Goal: Information Seeking & Learning: Find specific page/section

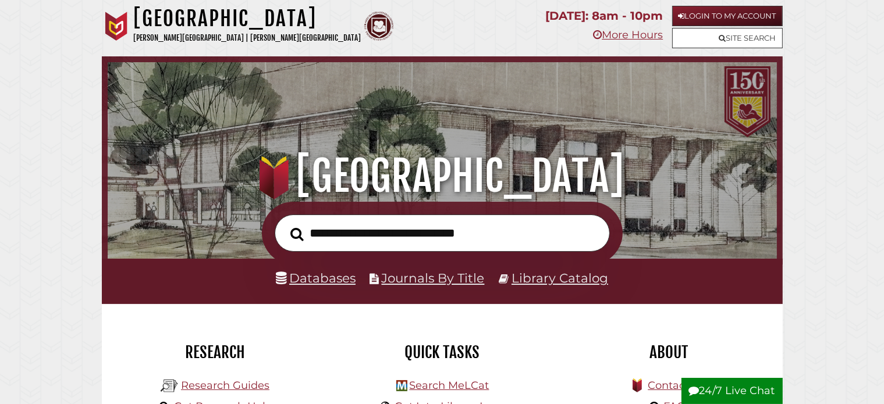
scroll to position [221, 663]
click at [443, 237] on input "text" at bounding box center [442, 234] width 335 height 38
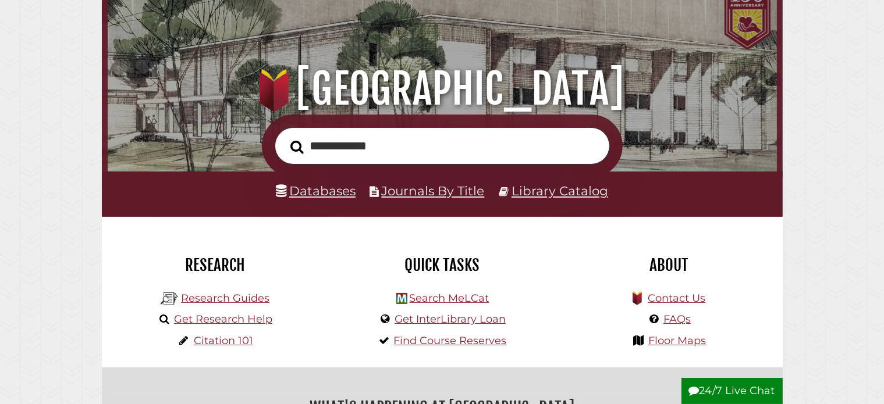
scroll to position [116, 0]
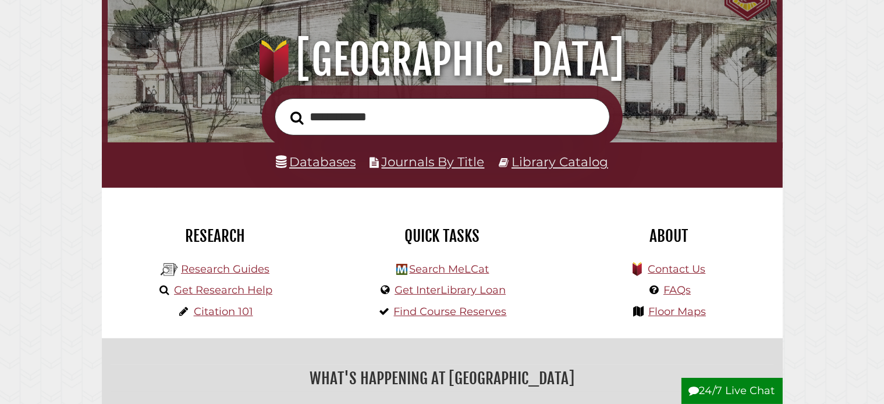
type input "**********"
click at [332, 162] on link "Databases" at bounding box center [316, 161] width 80 height 15
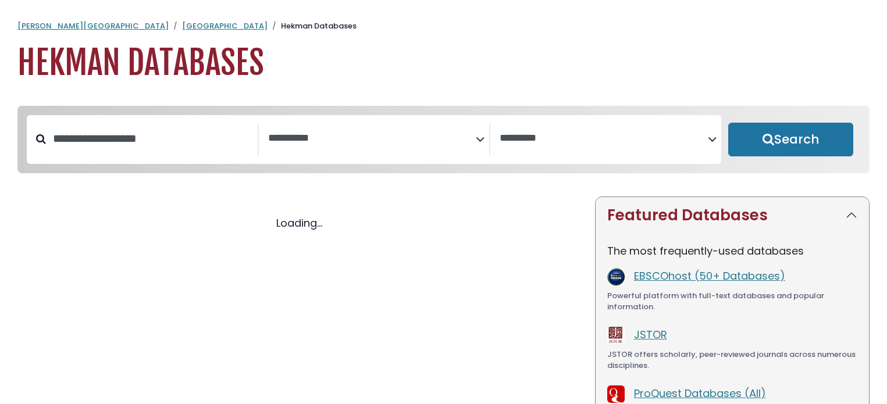
select select "Database Subject Filter"
select select "Database Vendors Filter"
select select "Database Subject Filter"
select select "Database Vendors Filter"
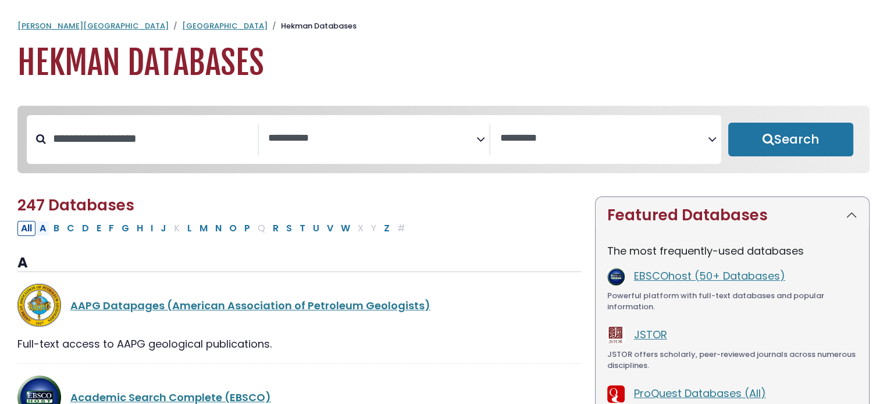
click at [44, 230] on button "A" at bounding box center [42, 228] width 13 height 15
select select "Database Subject Filter"
select select "Database Vendors Filter"
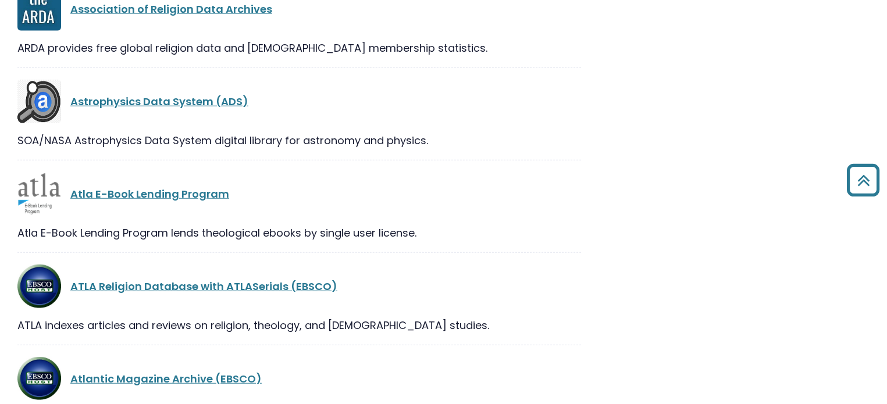
scroll to position [2954, 0]
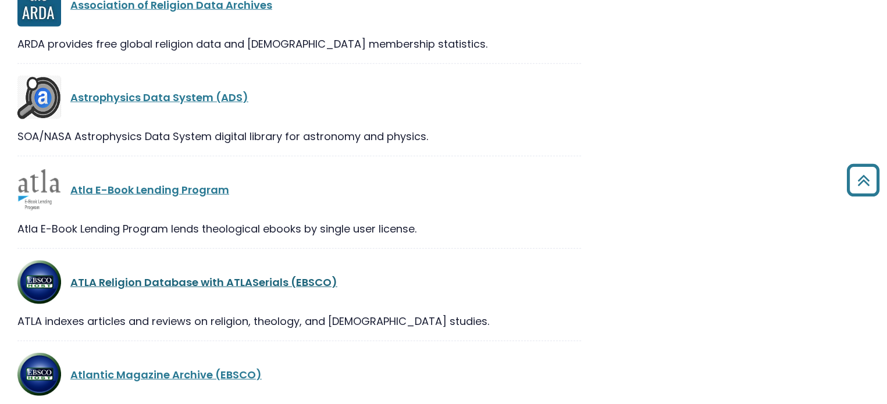
click at [278, 285] on link "ATLA Religion Database with ATLASerials (EBSCO)" at bounding box center [203, 282] width 267 height 15
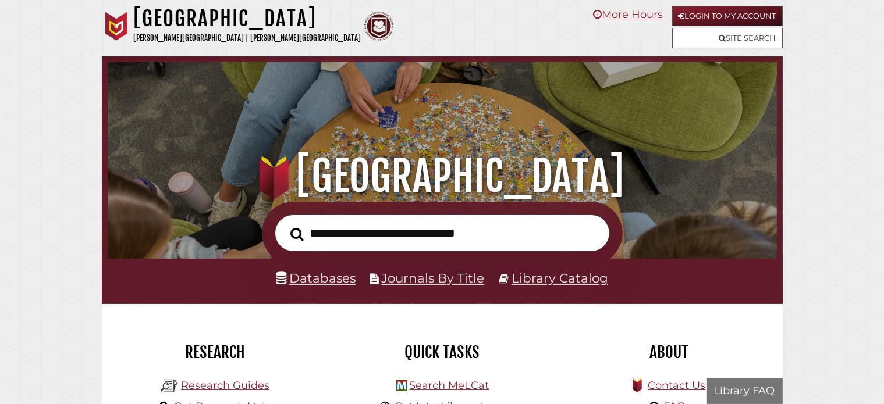
scroll to position [221, 663]
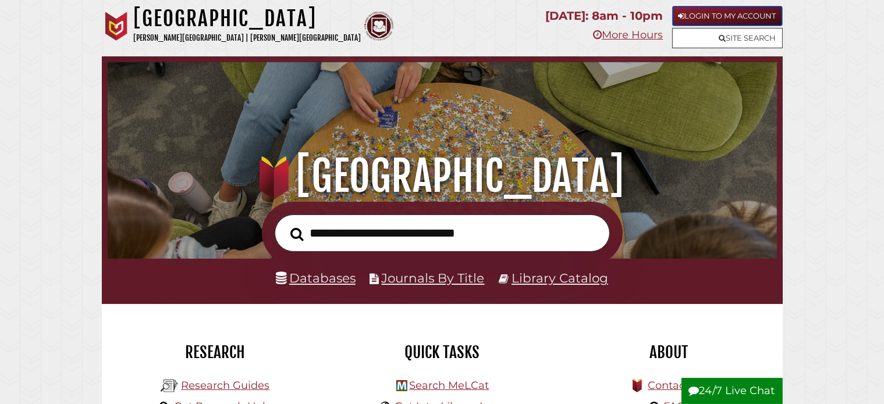
click at [764, 15] on link "Login to My Account" at bounding box center [727, 16] width 111 height 20
click at [329, 281] on link "Databases" at bounding box center [316, 278] width 80 height 15
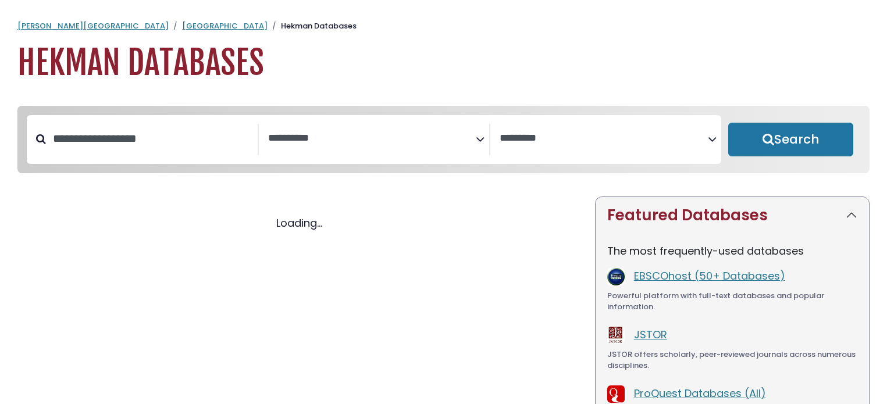
select select "Database Subject Filter"
select select "Database Vendors Filter"
select select "Database Subject Filter"
select select "Database Vendors Filter"
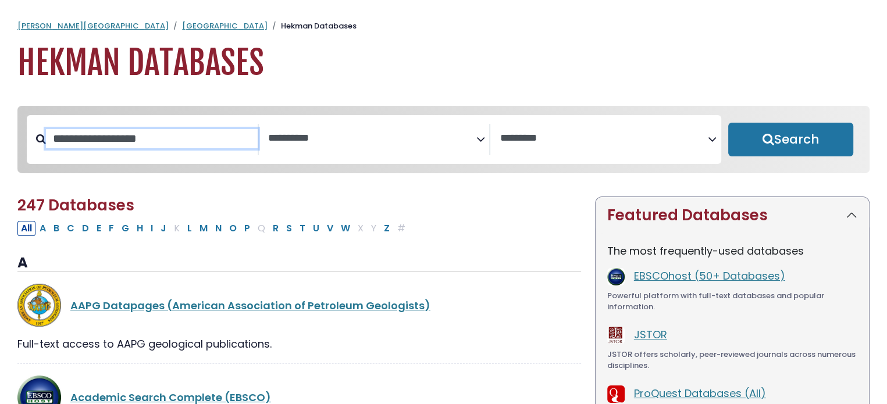
click at [189, 145] on input "Search database by title or keyword" at bounding box center [152, 138] width 212 height 19
type input "****"
click at [729, 123] on button "Search" at bounding box center [791, 140] width 125 height 34
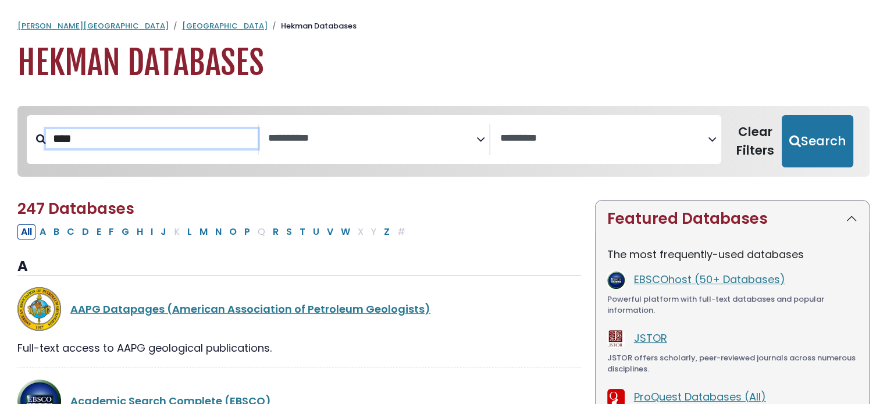
select select "Database Subject Filter"
select select "Database Vendors Filter"
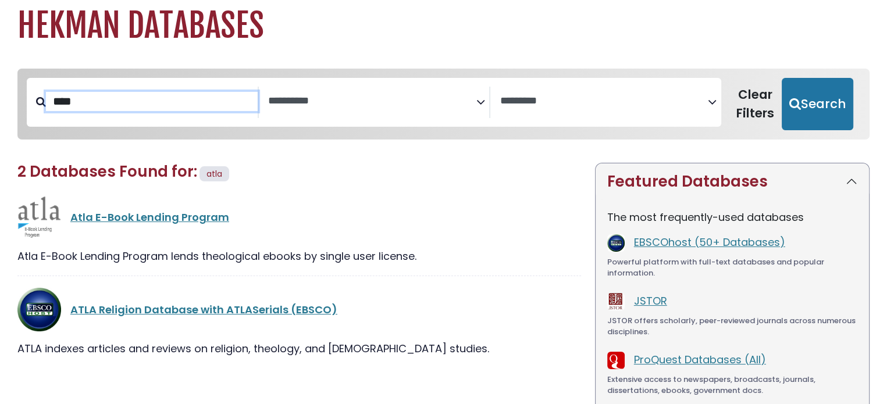
scroll to position [58, 0]
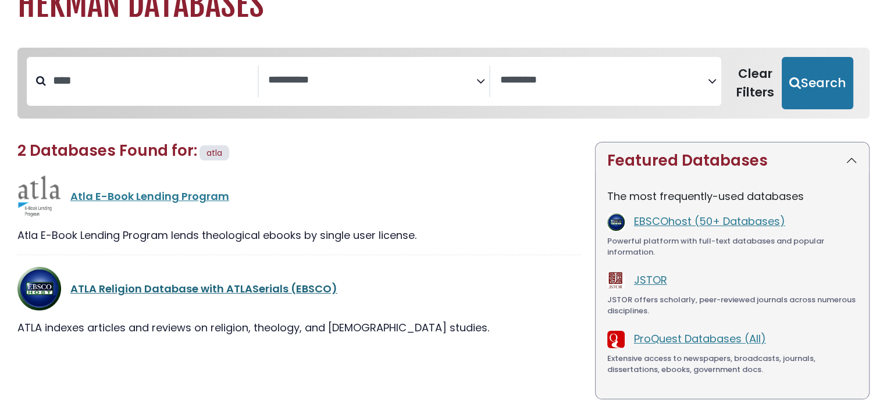
click at [278, 288] on link "ATLA Religion Database with ATLASerials (EBSCO)" at bounding box center [203, 289] width 267 height 15
